Goal: Task Accomplishment & Management: Manage account settings

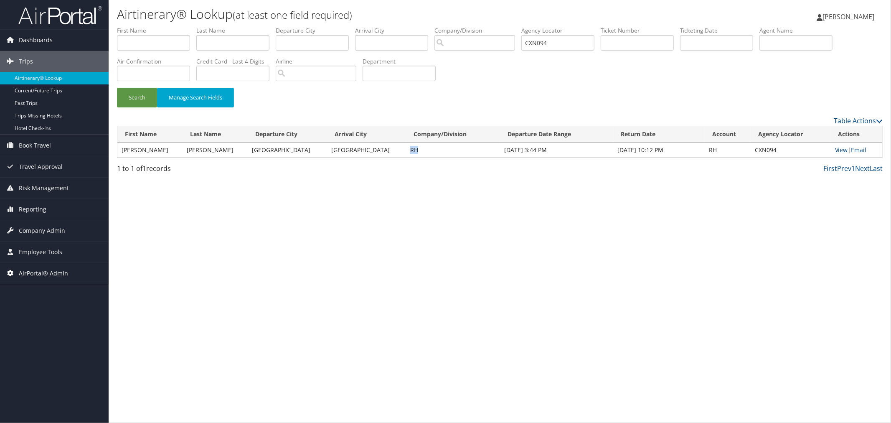
click at [53, 270] on span "AirPortal® Admin" at bounding box center [43, 273] width 49 height 21
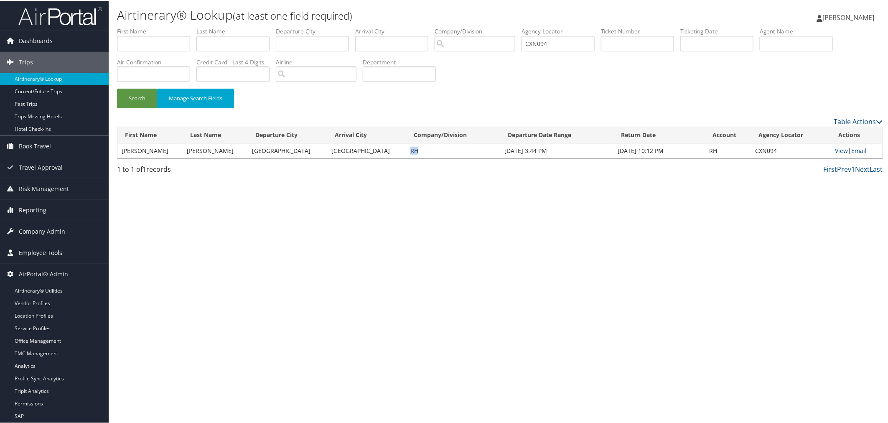
drag, startPoint x: 48, startPoint y: 292, endPoint x: 59, endPoint y: 251, distance: 41.5
drag, startPoint x: 578, startPoint y: 45, endPoint x: 526, endPoint y: 46, distance: 51.4
click at [529, 26] on ul "First Name Last Name Departure City Arrival City Company/Division Airport/City …" at bounding box center [500, 26] width 766 height 0
paste input "DKTDWM"
type input "DKTDWM"
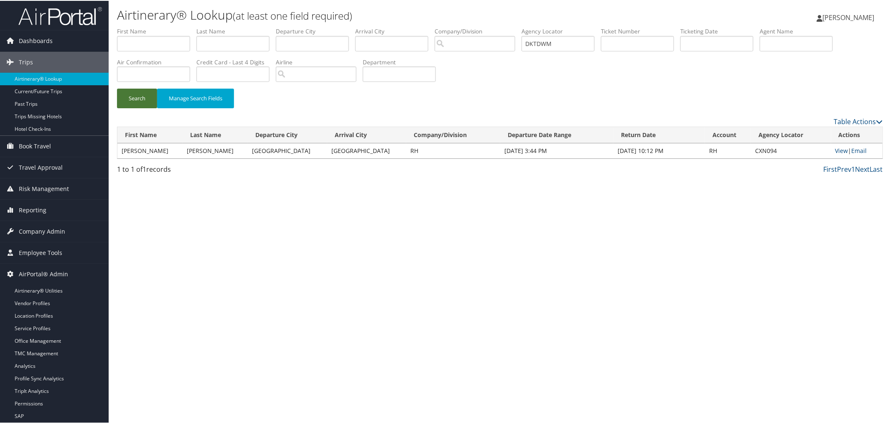
click at [122, 96] on button "Search" at bounding box center [137, 98] width 40 height 20
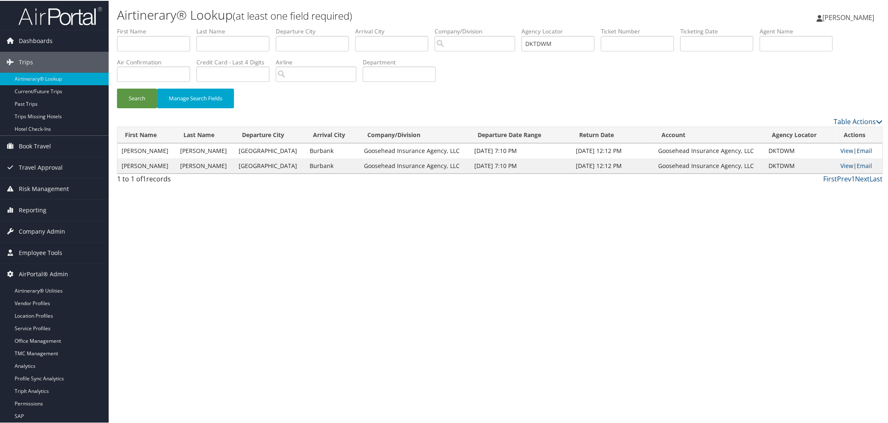
click at [863, 151] on link "Email" at bounding box center [863, 150] width 15 height 8
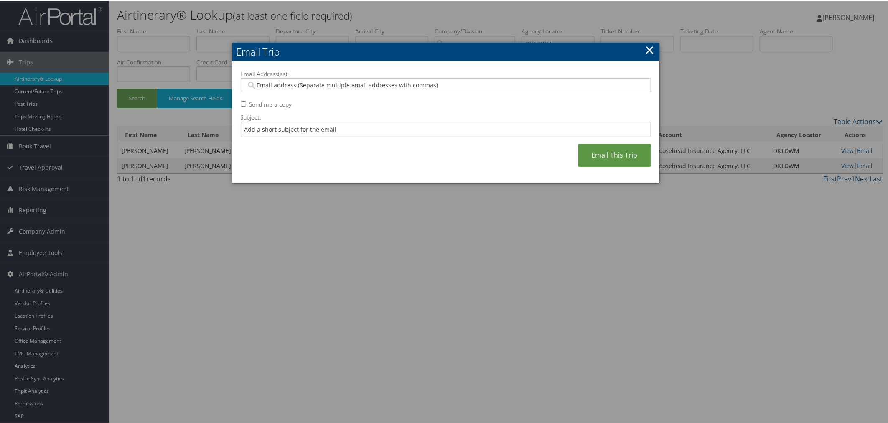
click at [645, 48] on link "×" at bounding box center [650, 49] width 10 height 17
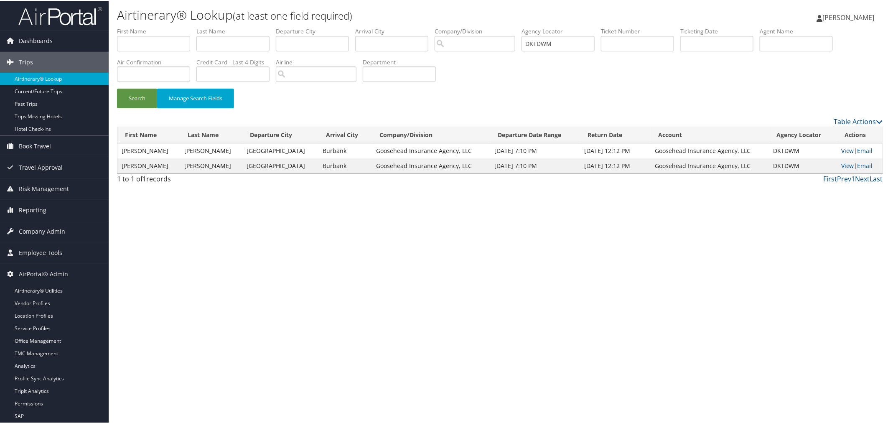
click at [841, 149] on link "View" at bounding box center [847, 150] width 13 height 8
click at [305, 109] on div "Search Manage Search Fields" at bounding box center [500, 102] width 778 height 28
drag, startPoint x: 581, startPoint y: 43, endPoint x: 539, endPoint y: 42, distance: 41.4
click at [539, 26] on ul "First Name Last Name Departure City Arrival City Company/Division Airport/City …" at bounding box center [500, 26] width 766 height 0
click at [149, 96] on button "Search" at bounding box center [137, 98] width 40 height 20
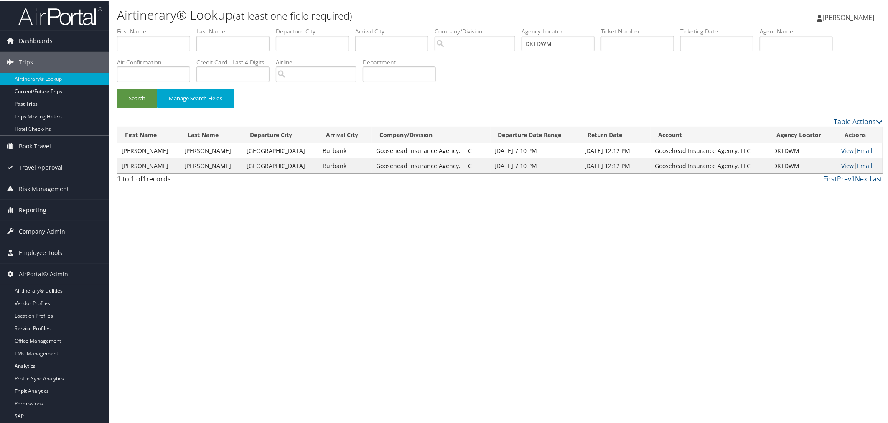
click at [841, 161] on link "View" at bounding box center [847, 165] width 13 height 8
click at [841, 148] on link "View" at bounding box center [847, 150] width 13 height 8
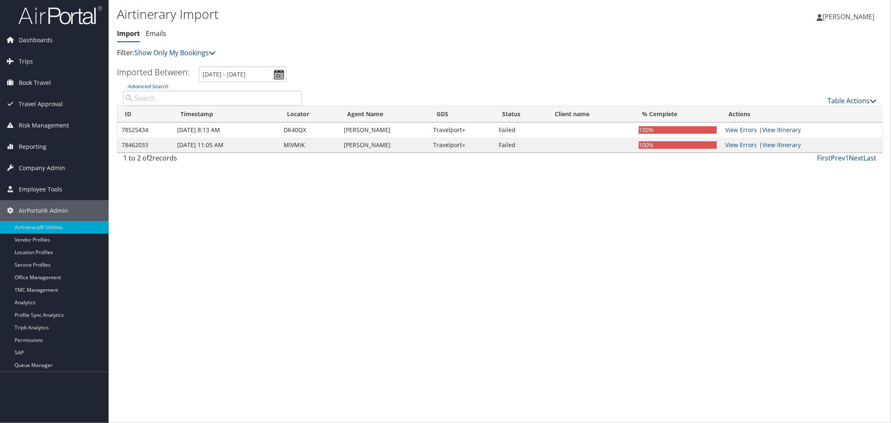
click at [191, 99] on input "Advanced Search" at bounding box center [212, 98] width 179 height 15
paste input "DKTDWM"
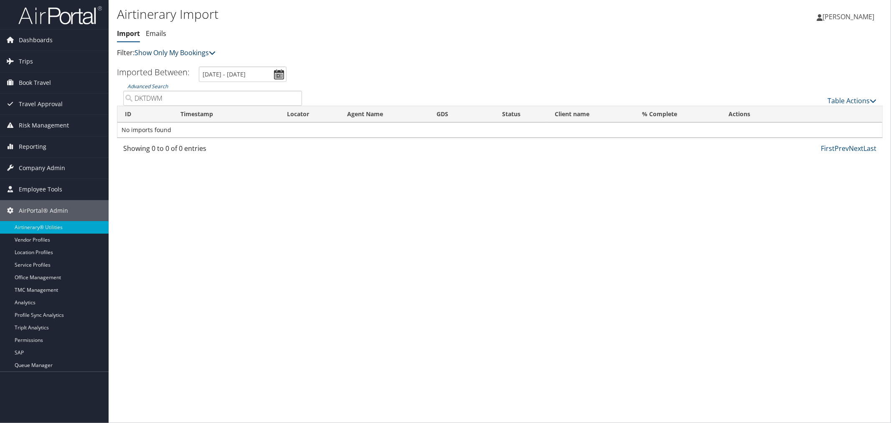
type input "DKTDWM"
click at [187, 51] on link "Show Only My Bookings" at bounding box center [174, 52] width 81 height 9
click at [178, 68] on link "Show My TMC Bookings" at bounding box center [192, 65] width 110 height 14
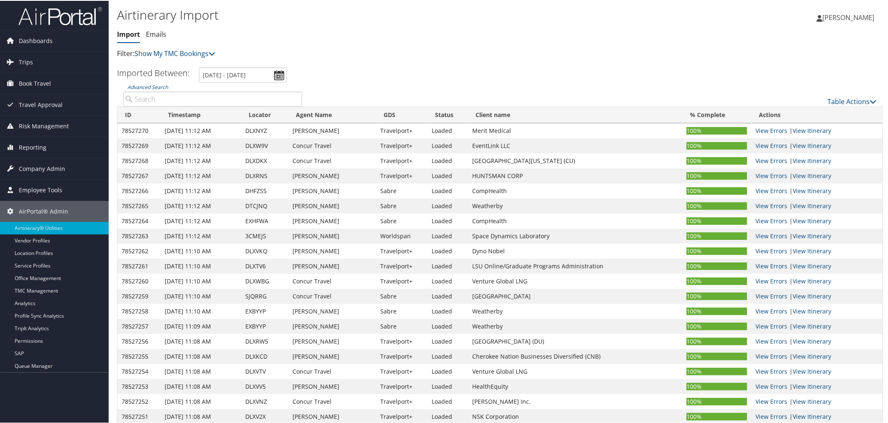
click at [180, 95] on input "Advanced Search" at bounding box center [212, 98] width 179 height 15
paste input "DKTDWM"
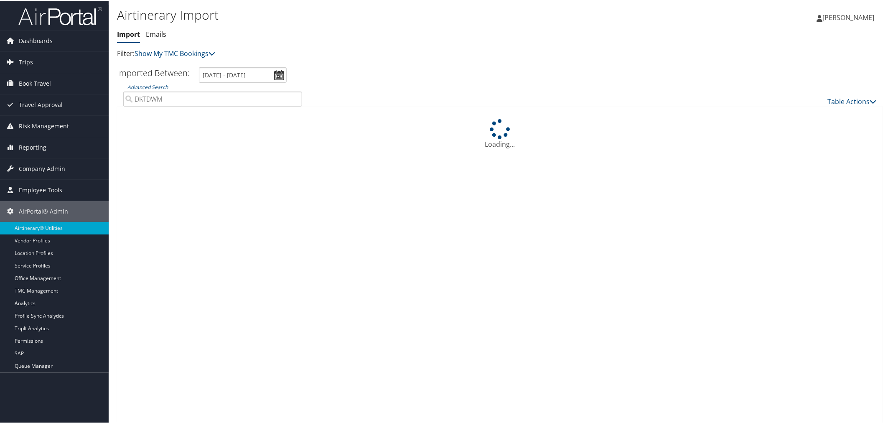
type input "DKTDWM"
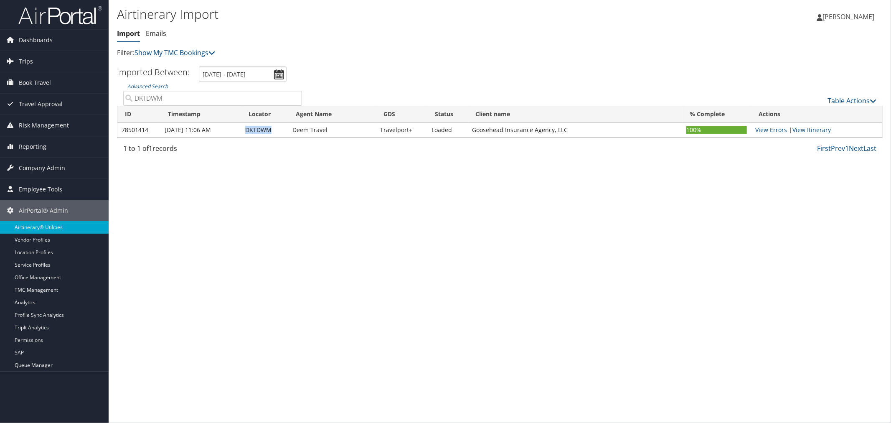
drag, startPoint x: 271, startPoint y: 130, endPoint x: 247, endPoint y: 129, distance: 23.8
click at [247, 129] on td "DKTDWM" at bounding box center [264, 129] width 47 height 15
copy td "DKTDWM"
click at [846, 98] on link "Table Actions" at bounding box center [851, 100] width 49 height 9
click at [810, 123] on link "Import Itinerary" at bounding box center [824, 127] width 110 height 14
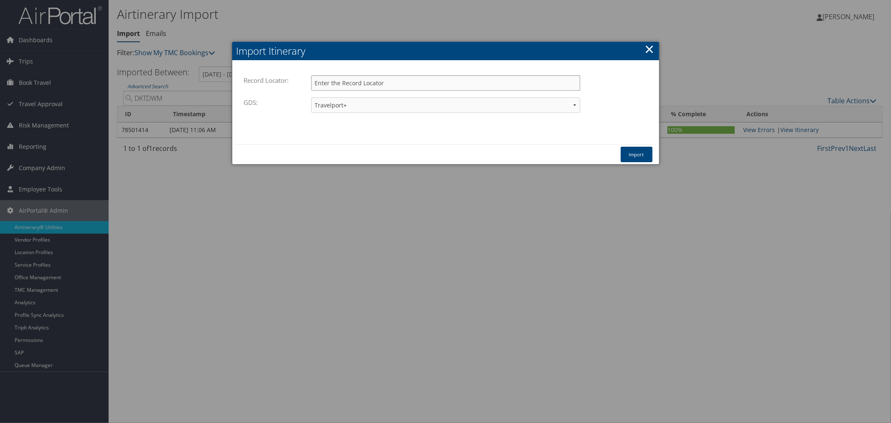
click at [457, 87] on input "Record Locator:" at bounding box center [445, 82] width 269 height 15
paste input "DKTDWM"
type input "DKTDWM"
click at [626, 149] on button "Import" at bounding box center [637, 154] width 32 height 15
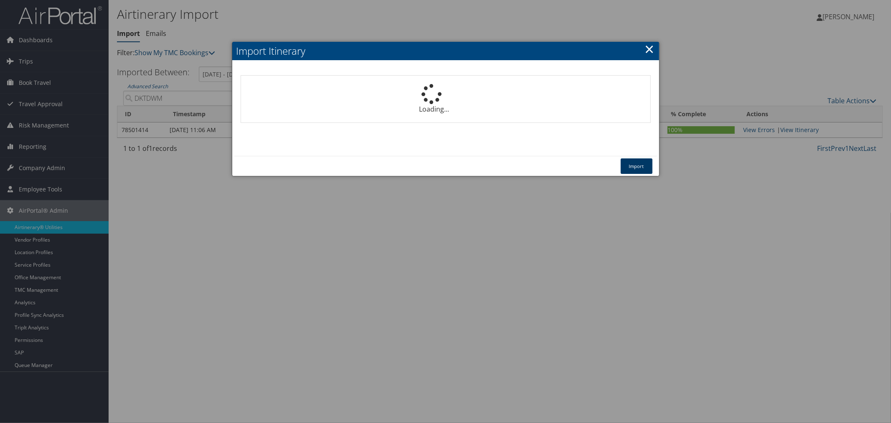
select select "1P"
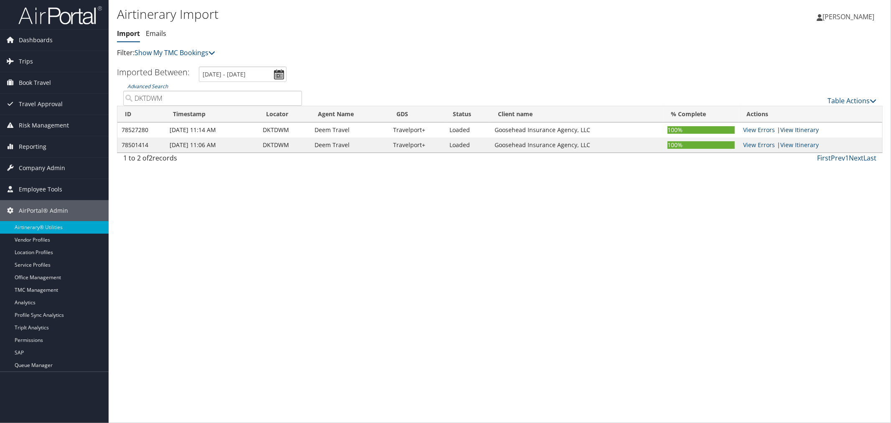
click at [798, 128] on link "View Itinerary" at bounding box center [799, 130] width 38 height 8
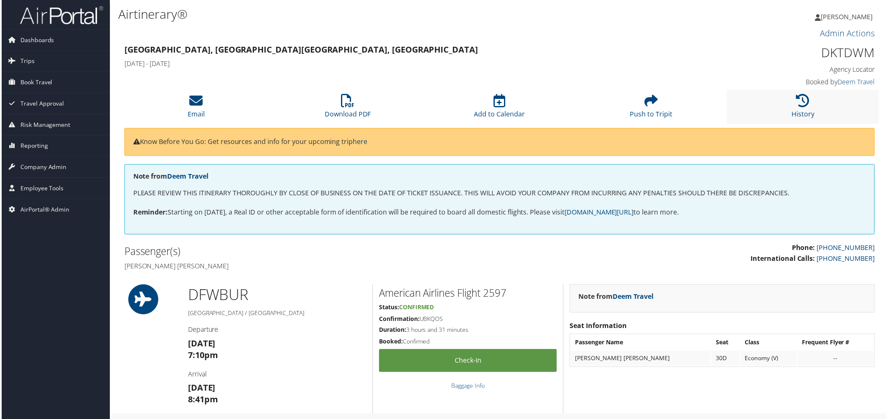
click at [765, 108] on li "History" at bounding box center [804, 107] width 152 height 34
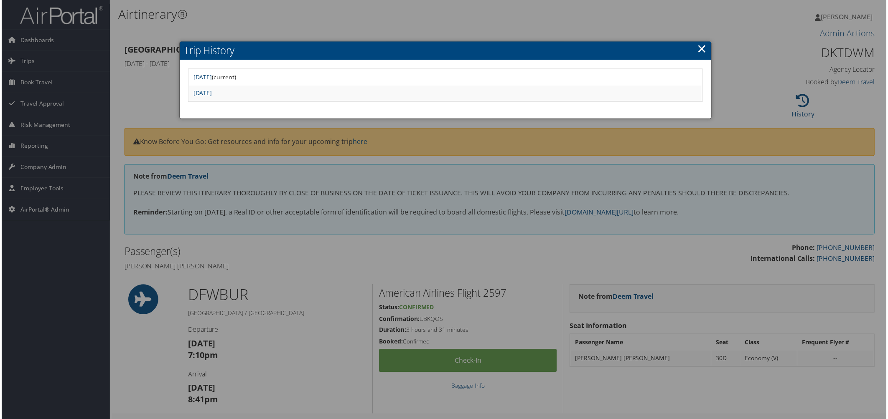
click at [211, 78] on link "[DATE]" at bounding box center [202, 78] width 19 height 8
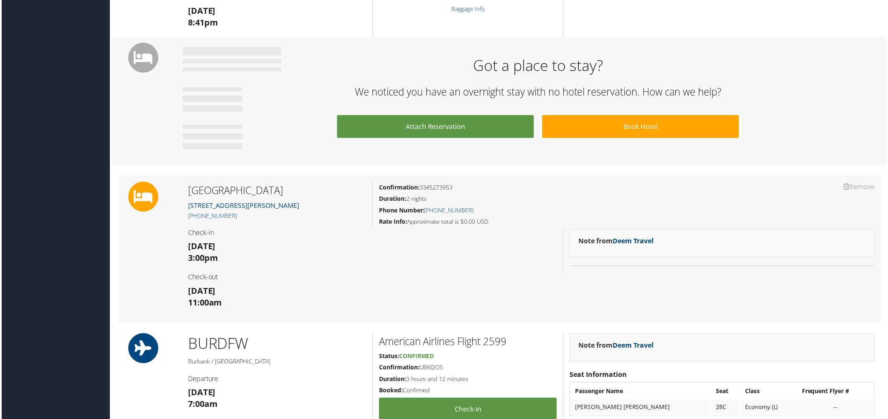
scroll to position [371, 0]
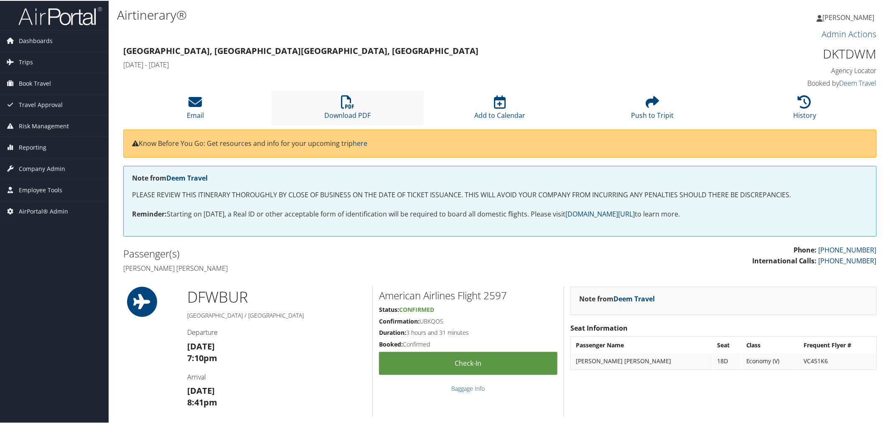
click at [357, 105] on li "Download PDF" at bounding box center [347, 107] width 152 height 34
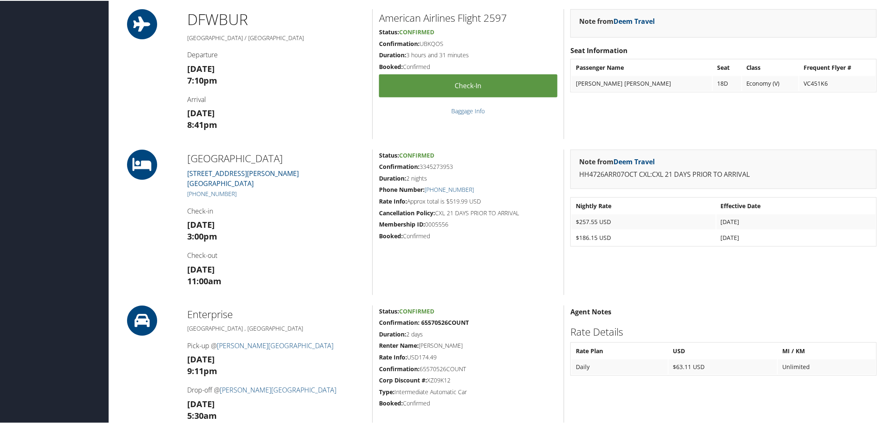
scroll to position [278, 0]
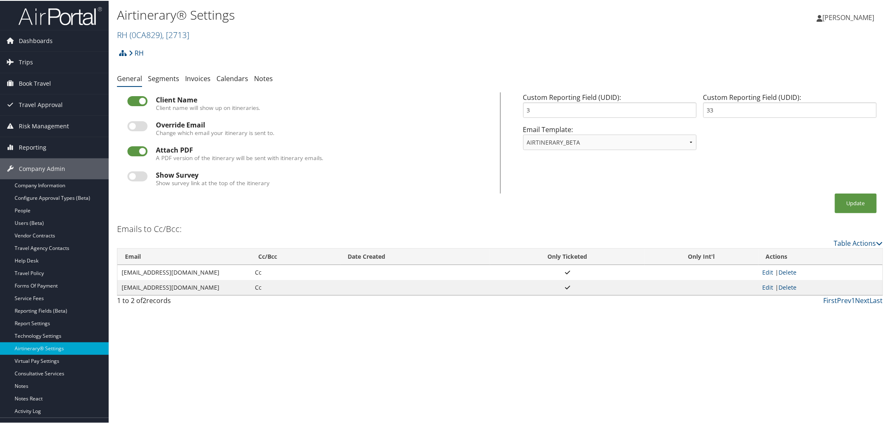
click at [253, 49] on div "RH Account Structure RH (0CA829) ACTIVE Create Child RH Meetings and Events (0C…" at bounding box center [500, 55] width 766 height 23
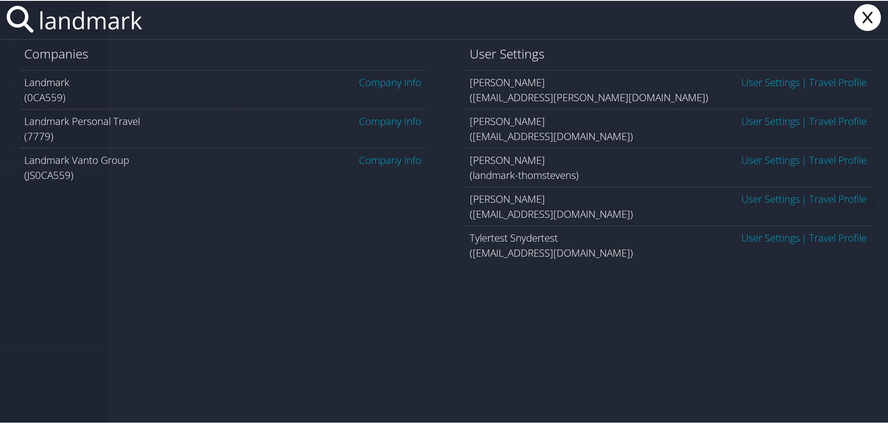
type input "landmark"
click at [393, 84] on link "Company Info" at bounding box center [390, 81] width 62 height 14
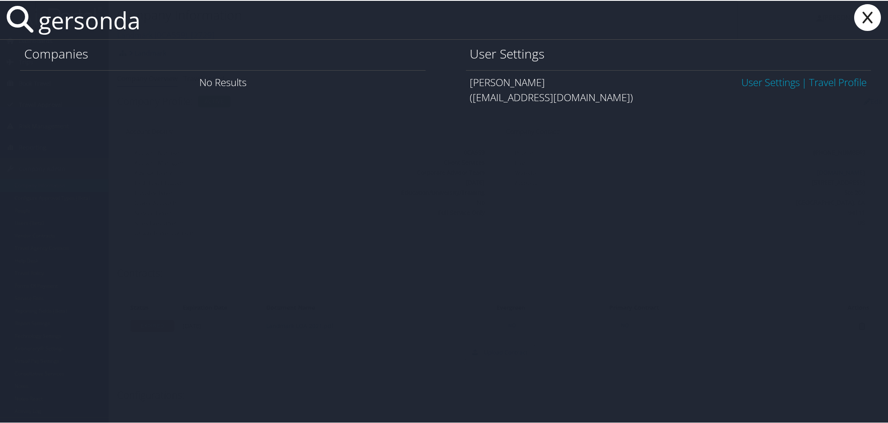
type input "gersonda"
click at [766, 81] on link "User Settings" at bounding box center [770, 81] width 58 height 14
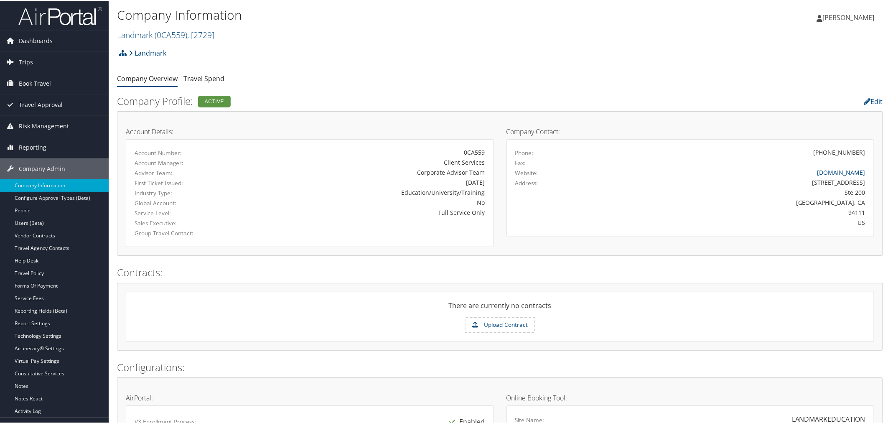
click at [51, 99] on span "Travel Approval" at bounding box center [41, 104] width 44 height 21
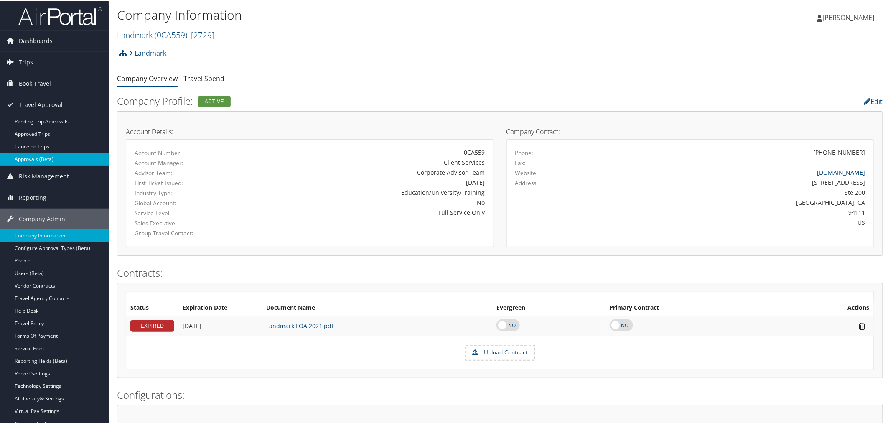
click at [44, 161] on link "Approvals (Beta)" at bounding box center [54, 158] width 109 height 13
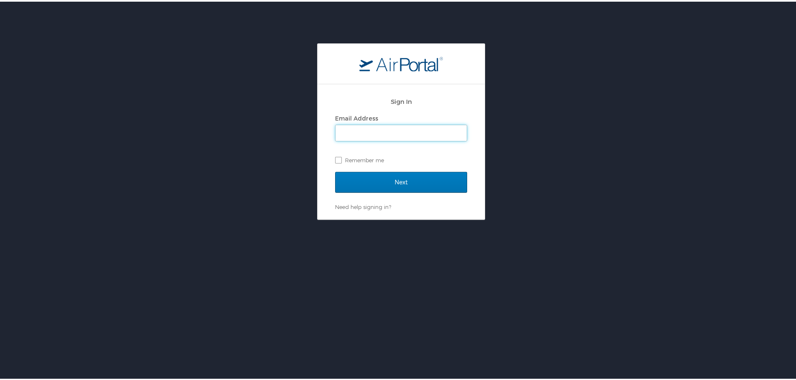
type input "kyle.casazza@cbtravel.com"
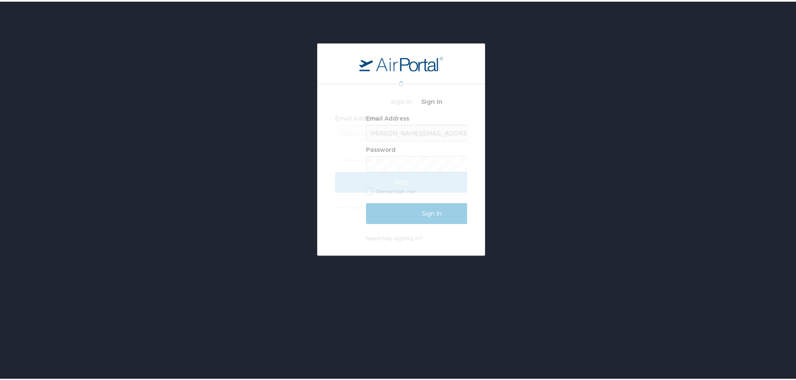
scroll to position [0, 2]
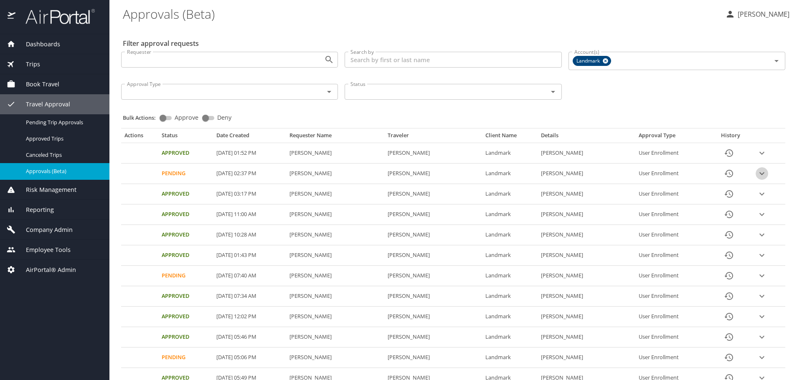
click at [762, 176] on button "expand row" at bounding box center [762, 173] width 13 height 13
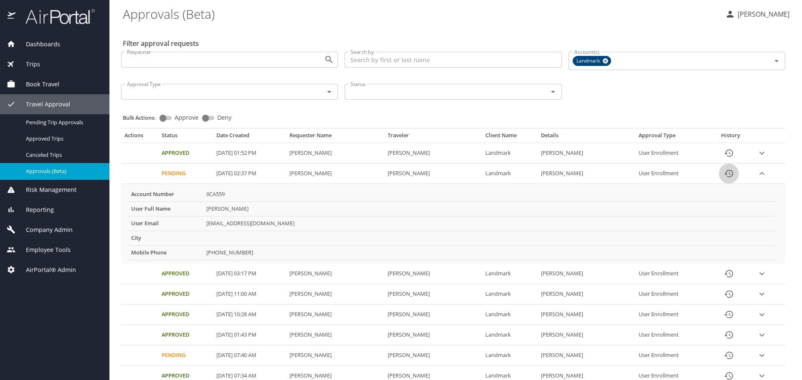
click at [725, 174] on icon "History" at bounding box center [728, 174] width 8 height 8
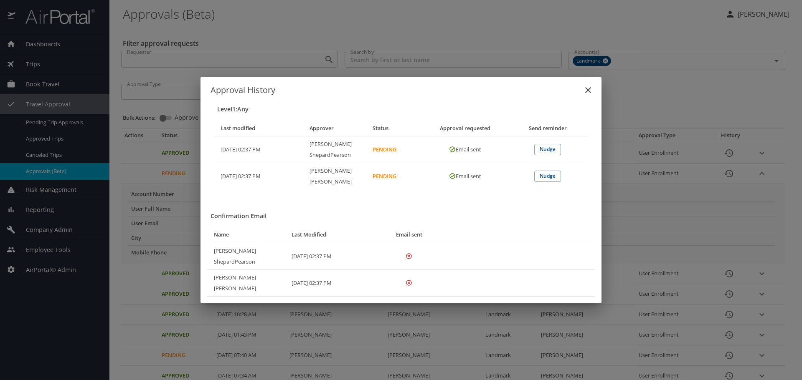
click at [324, 33] on div "Approval History Level 1 : Any Last modified Approver Status Approval requested…" at bounding box center [401, 190] width 802 height 380
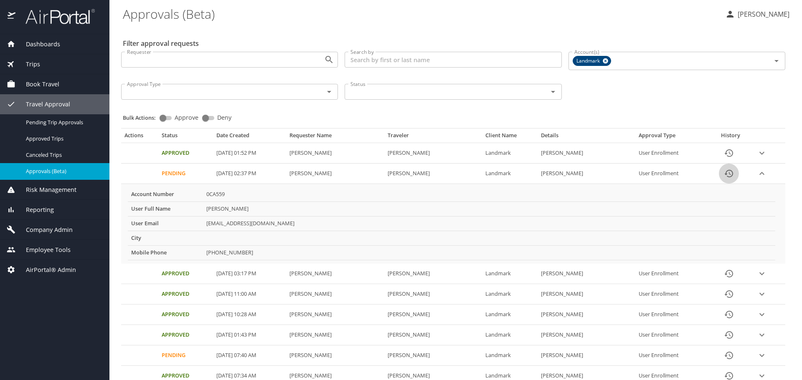
click at [724, 176] on icon "History" at bounding box center [729, 174] width 10 height 10
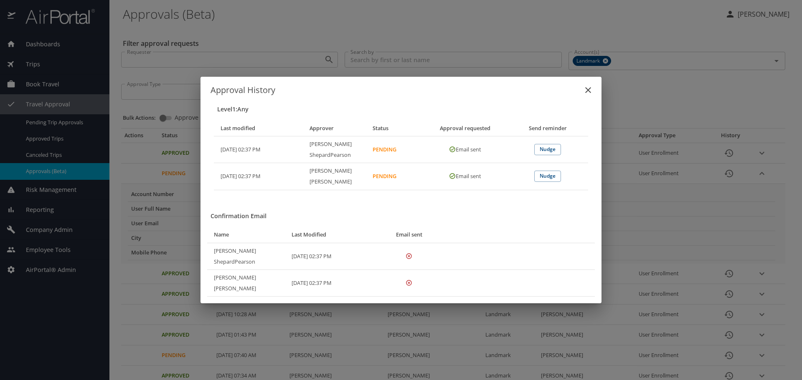
click at [383, 31] on div "Approval History Level 1 : Any Last modified Approver Status Approval requested…" at bounding box center [401, 190] width 802 height 380
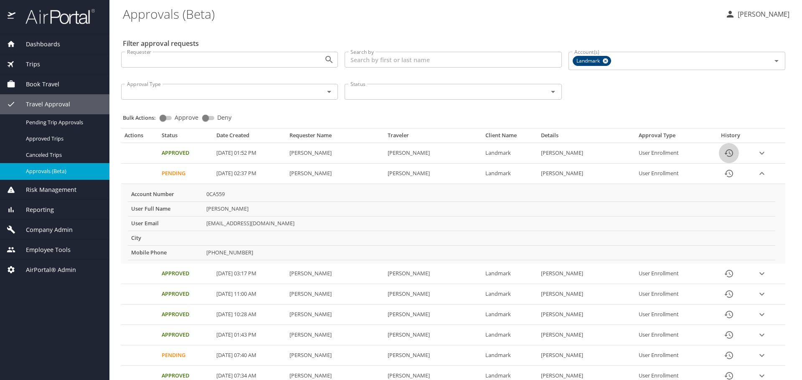
click at [727, 155] on icon "History" at bounding box center [729, 153] width 10 height 10
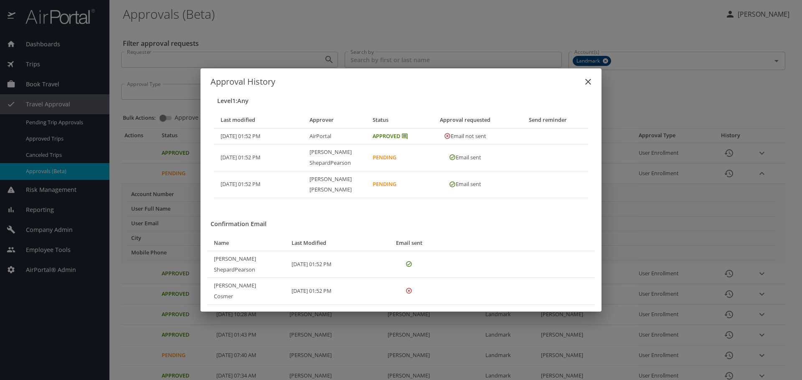
click at [589, 87] on icon "close" at bounding box center [588, 82] width 10 height 10
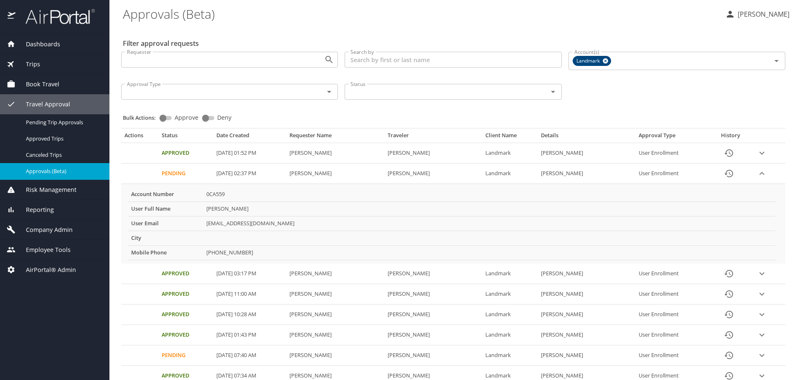
click at [730, 276] on icon "History" at bounding box center [729, 274] width 10 height 10
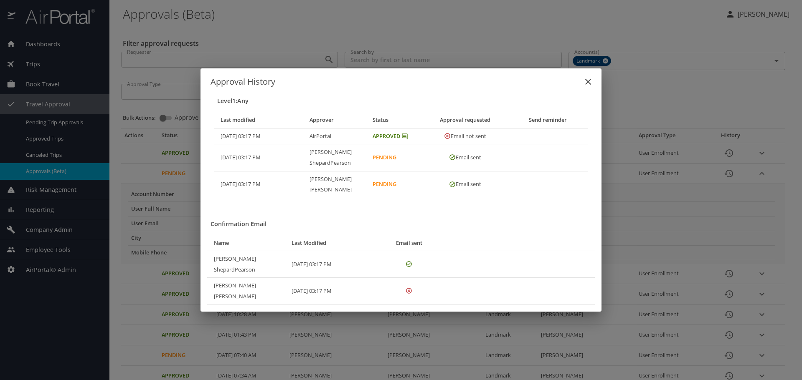
click at [730, 276] on div "Approval History Level 1 : Any Last modified Approver Status Approval requested…" at bounding box center [401, 190] width 802 height 380
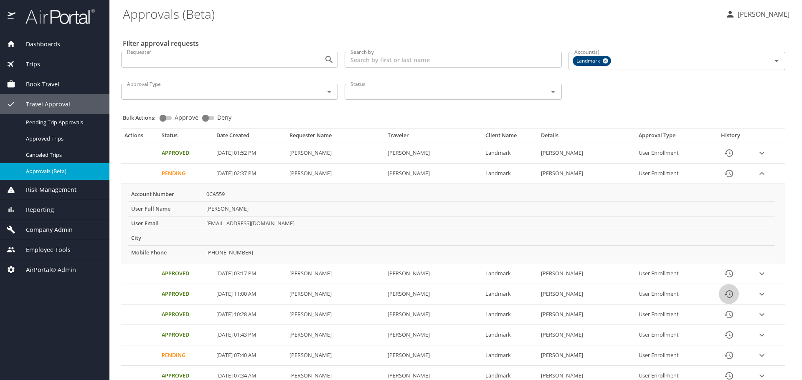
click at [726, 298] on icon "History" at bounding box center [729, 294] width 10 height 10
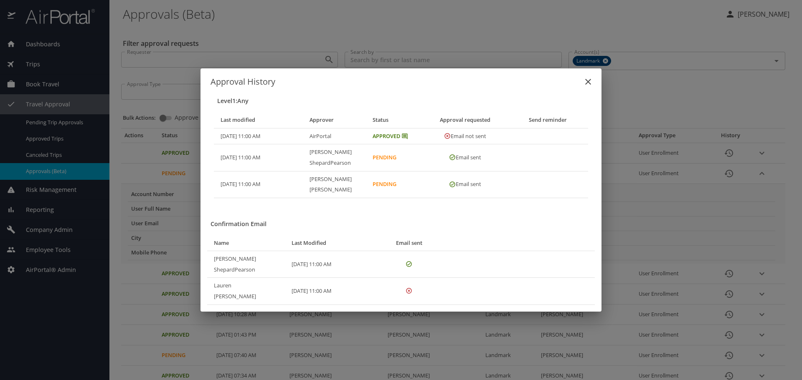
click at [726, 298] on div "Approval History Level 1 : Any Last modified Approver Status Approval requested…" at bounding box center [401, 190] width 802 height 380
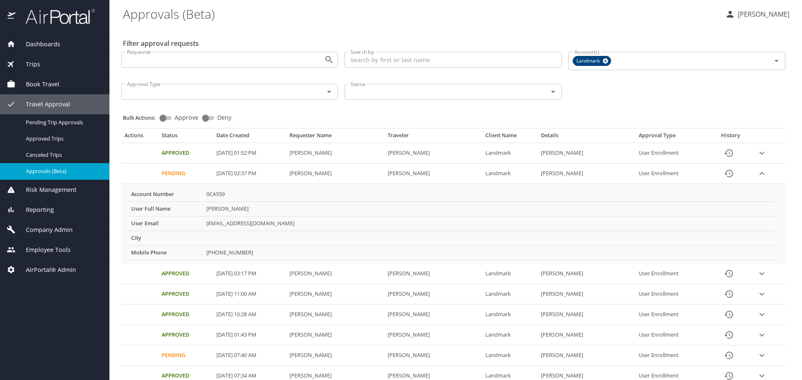
click at [726, 319] on icon "History" at bounding box center [729, 315] width 10 height 10
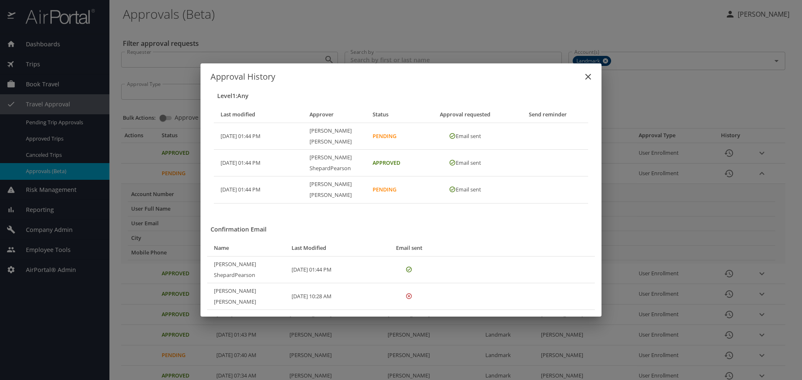
click at [726, 319] on div "Approval History Level 1 : Any Last modified Approver Status Approval requested…" at bounding box center [401, 190] width 802 height 380
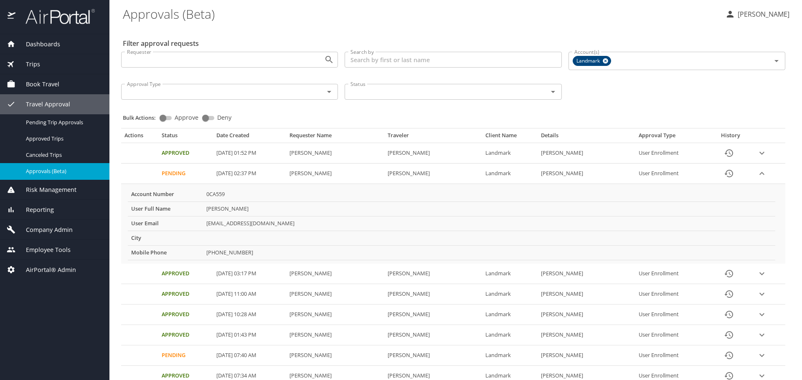
click at [726, 319] on icon "History" at bounding box center [729, 315] width 10 height 10
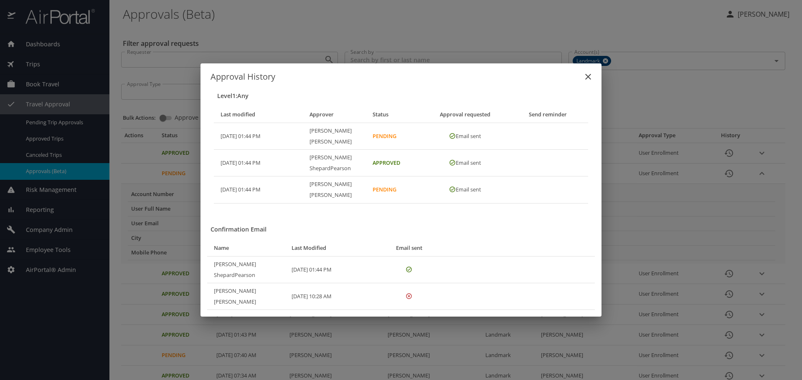
click at [589, 82] on icon "close" at bounding box center [588, 77] width 10 height 10
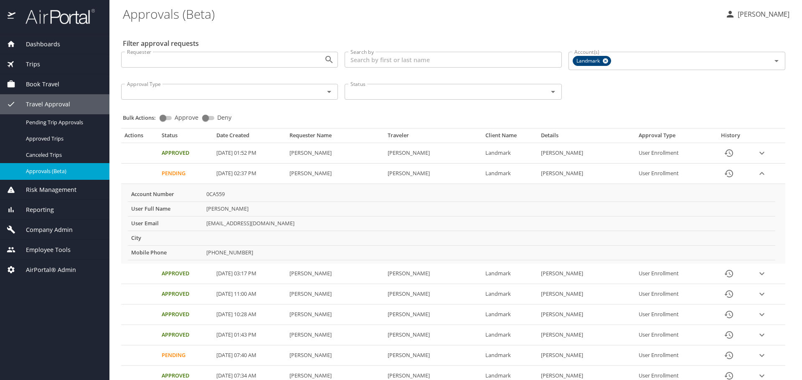
click at [724, 173] on icon "History" at bounding box center [729, 174] width 10 height 10
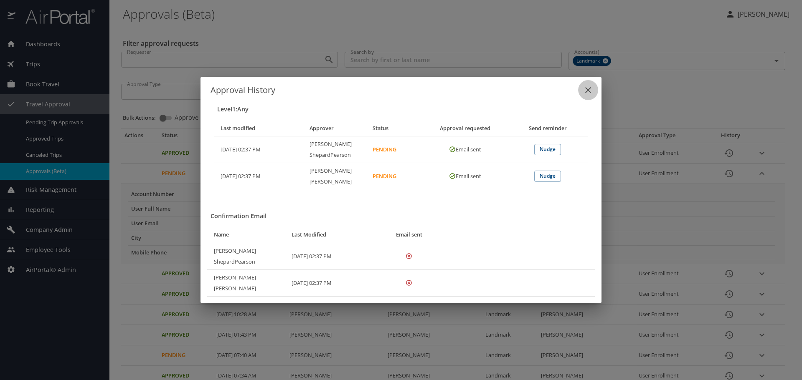
click at [592, 95] on icon "close" at bounding box center [588, 90] width 10 height 10
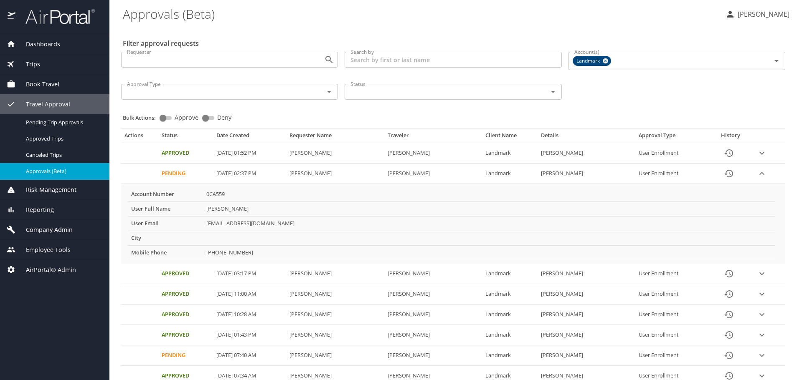
click at [719, 175] on button "History" at bounding box center [729, 174] width 20 height 20
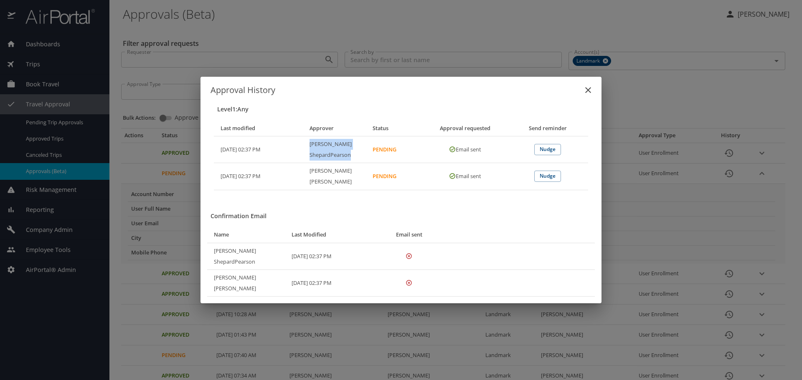
drag, startPoint x: 351, startPoint y: 167, endPoint x: 310, endPoint y: 162, distance: 40.8
click at [310, 162] on th "Lois ShepardPearson" at bounding box center [334, 150] width 63 height 27
copy th "Lois ShepardPearson"
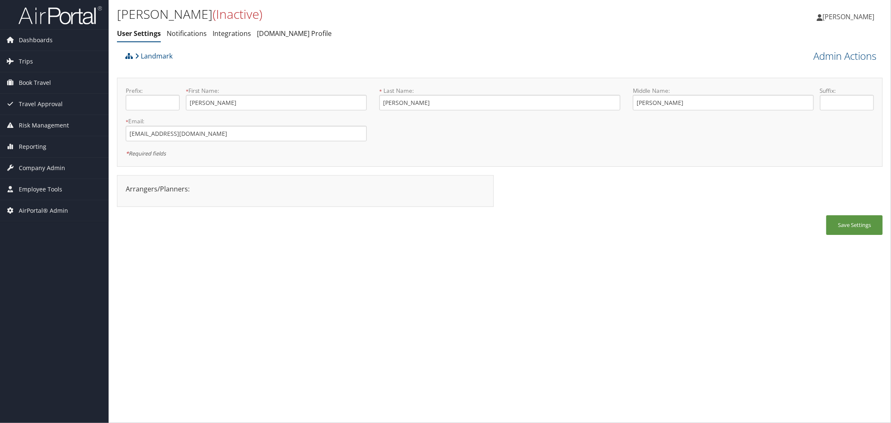
click at [370, 61] on div "Landmark" at bounding box center [404, 59] width 562 height 23
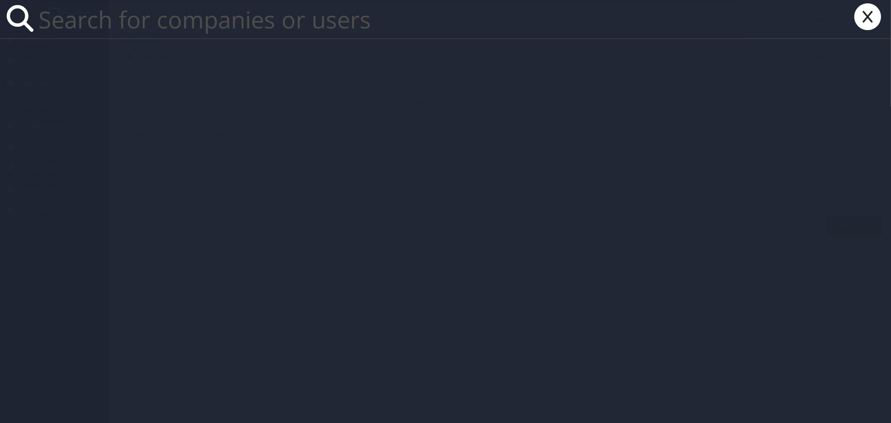
paste input "Lois ShepardPearson"
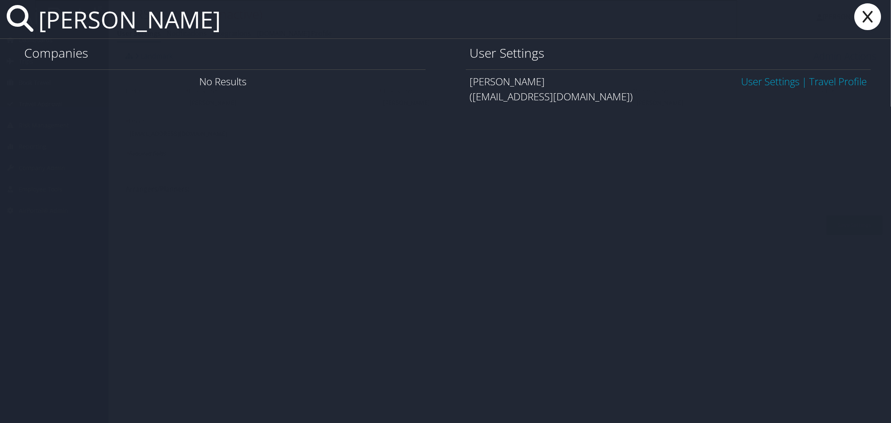
type input "Lois ShepardPearson"
click at [749, 81] on link "User Settings" at bounding box center [770, 81] width 58 height 14
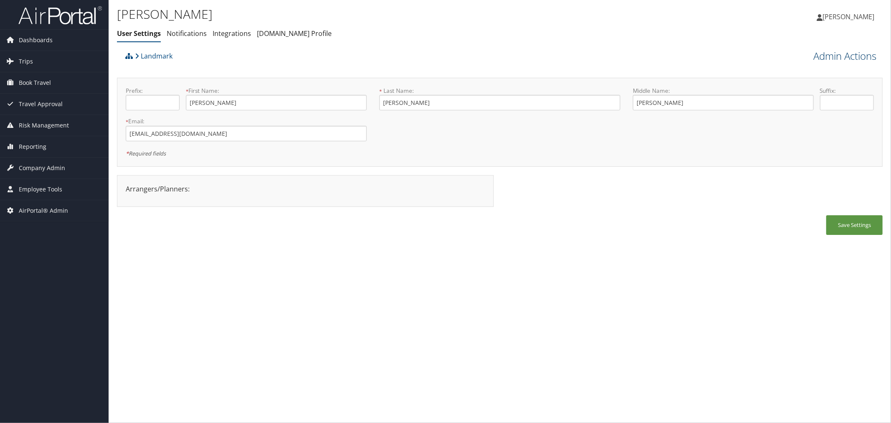
click at [825, 55] on link "Admin Actions" at bounding box center [844, 56] width 63 height 14
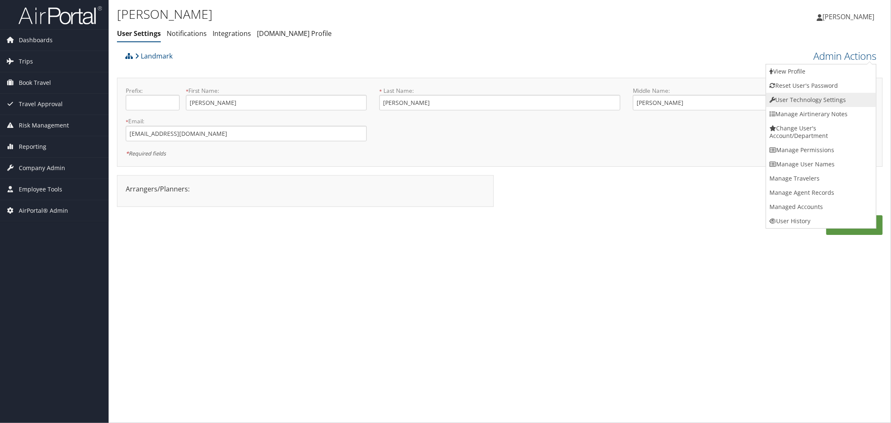
click at [789, 98] on link "User Technology Settings" at bounding box center [821, 100] width 110 height 14
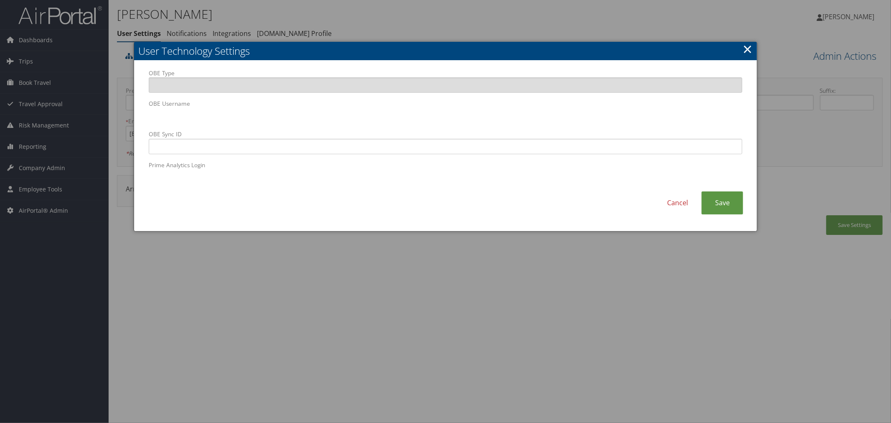
click at [148, 115] on div "OBE Type OBE Username OBE Sync ID Prime Analytics Login" at bounding box center [445, 130] width 606 height 122
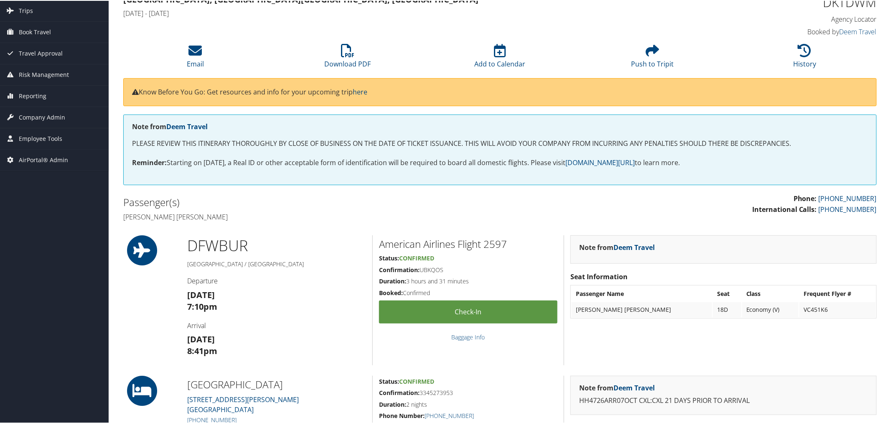
scroll to position [46, 0]
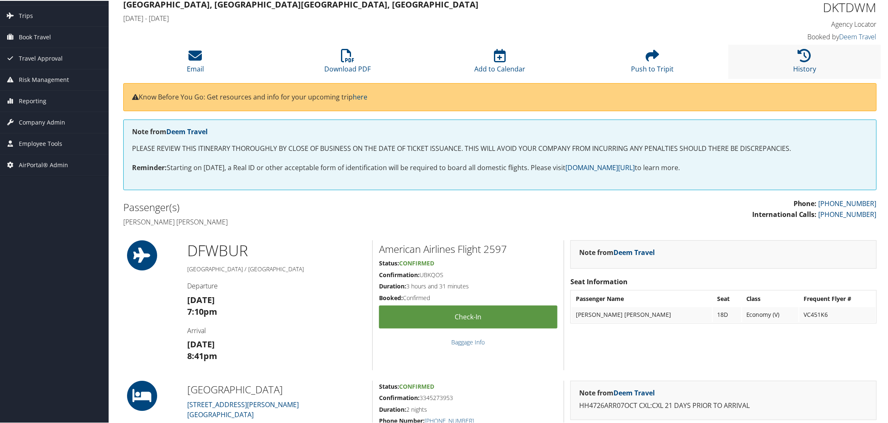
click at [779, 61] on li "History" at bounding box center [804, 61] width 152 height 34
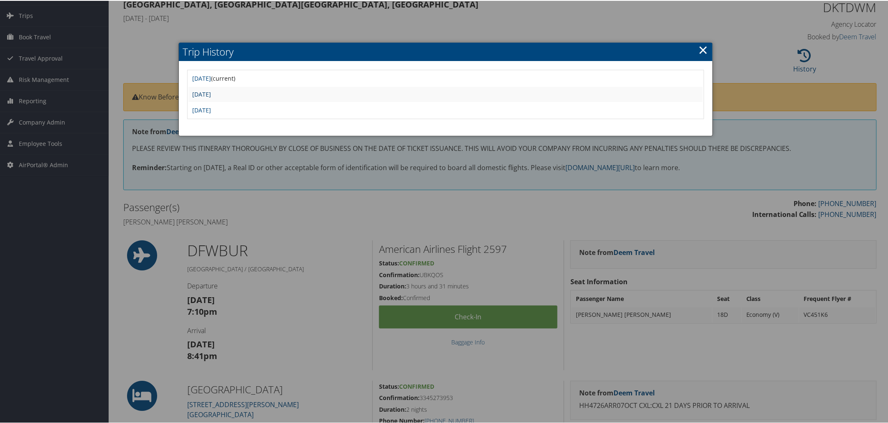
click at [211, 90] on link "Wed Oct 1 10:28:10 MDT 2025" at bounding box center [202, 93] width 19 height 8
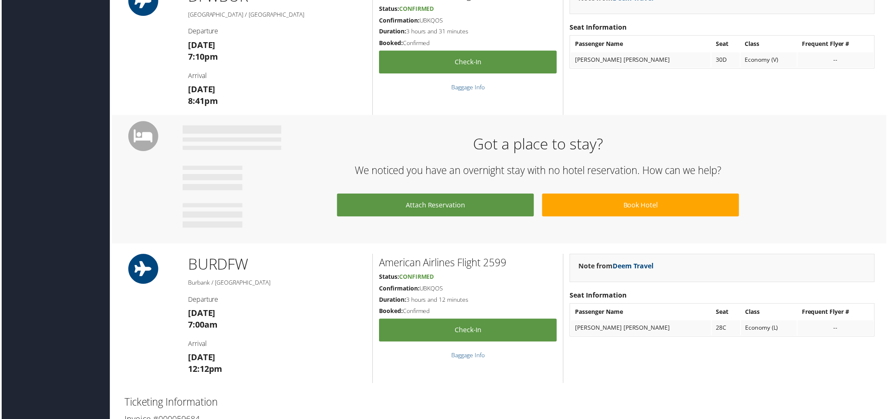
scroll to position [278, 0]
